Goal: Find specific page/section: Find specific page/section

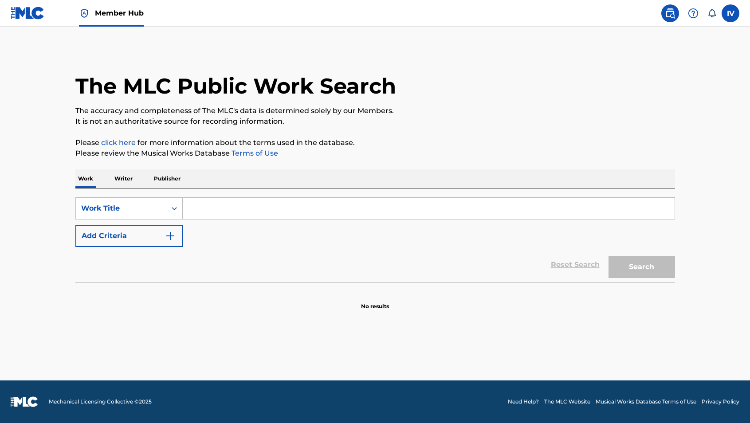
click at [32, 15] on img at bounding box center [28, 13] width 34 height 13
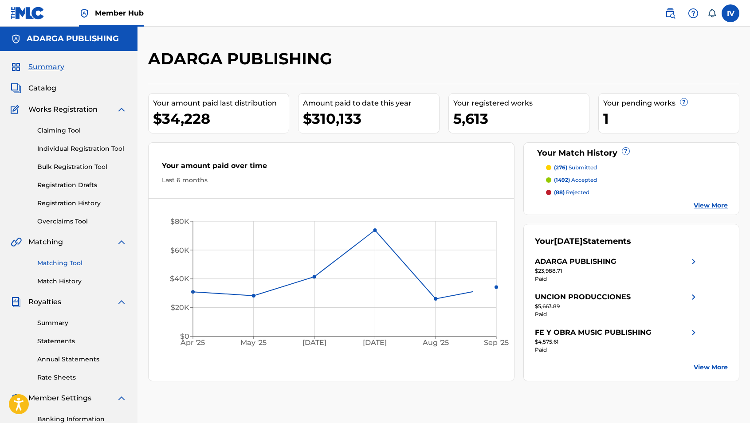
click at [59, 266] on link "Matching Tool" at bounding box center [82, 263] width 90 height 9
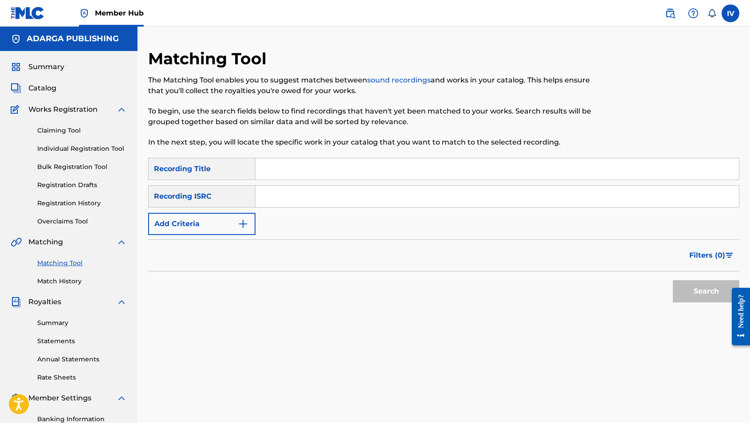
click at [284, 186] on input "Search Form" at bounding box center [498, 196] width 484 height 21
paste input "QMANG2243670"
type input "QMANG2243670"
click at [673, 280] on button "Search" at bounding box center [706, 291] width 67 height 22
